Goal: Task Accomplishment & Management: Manage account settings

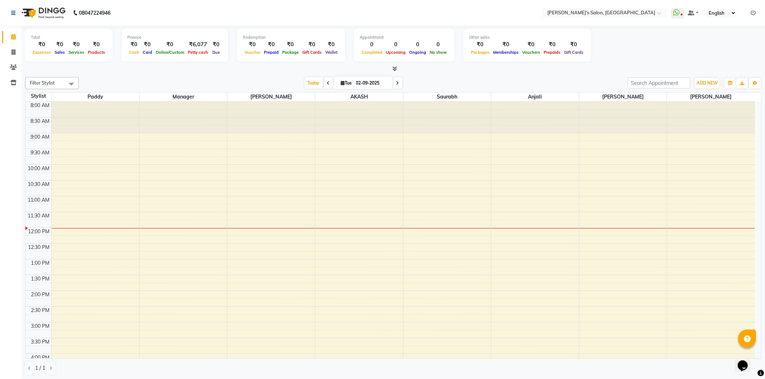
click at [750, 12] on ul "WhatsApp Status ✕ Status: Disconnected Most Recent Message: [DATE] 07:43 PM Rec…" at bounding box center [715, 13] width 88 height 10
click at [753, 12] on icon at bounding box center [752, 12] width 5 height 5
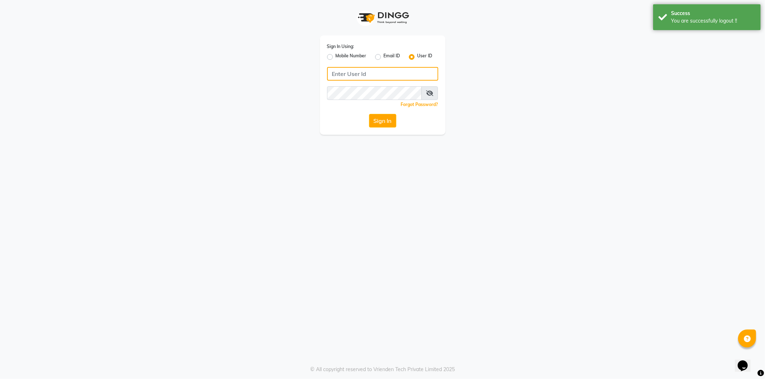
type input "8279543673"
click at [336, 56] on label "Mobile Number" at bounding box center [351, 57] width 31 height 9
click at [336, 56] on input "Mobile Number" at bounding box center [338, 55] width 5 height 5
radio input "true"
radio input "false"
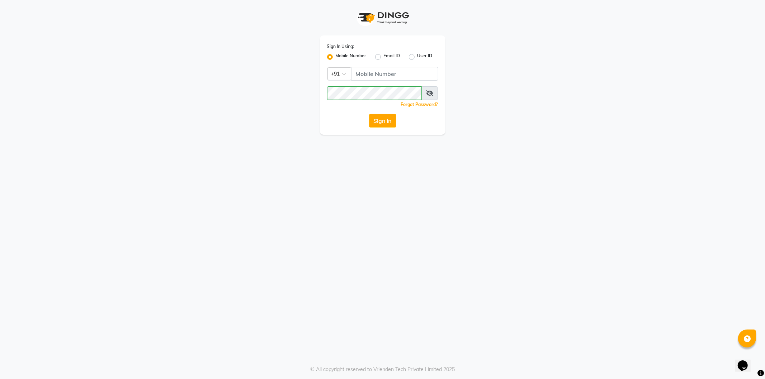
click at [377, 81] on div "Sign In Using: Mobile Number Email ID User ID Country Code × +91 Remember me Fo…" at bounding box center [382, 84] width 125 height 99
click at [379, 72] on input "Username" at bounding box center [394, 74] width 87 height 14
type input "7888059666"
click at [385, 124] on button "Sign In" at bounding box center [382, 121] width 27 height 14
